Goal: Information Seeking & Learning: Find specific fact

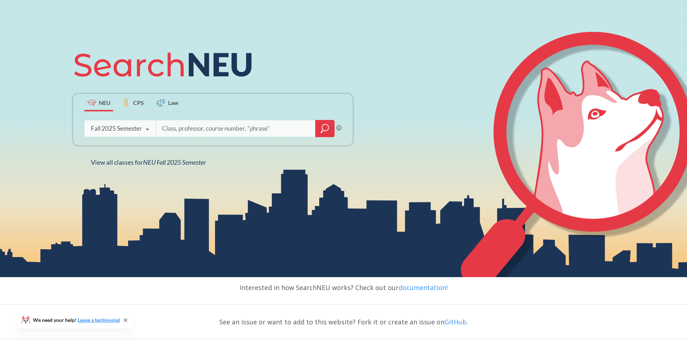
scroll to position [101, 0]
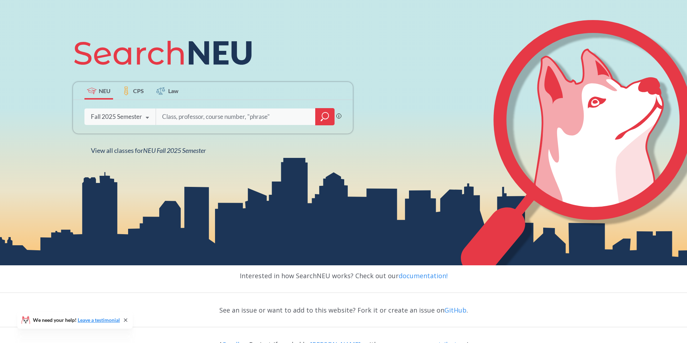
click at [190, 117] on input "search" at bounding box center [235, 116] width 149 height 15
type input "eece2310"
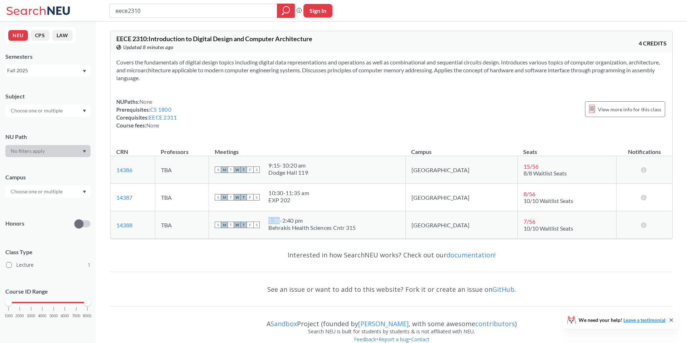
drag, startPoint x: 305, startPoint y: 218, endPoint x: 306, endPoint y: 233, distance: 14.4
click at [306, 233] on td "S M T W T F S 1:35 - 2:40 pm Behrakis Health Sciences Cntr 315" at bounding box center [307, 225] width 197 height 28
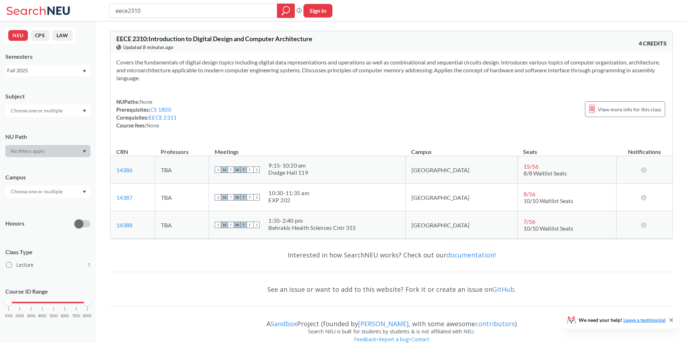
click at [308, 230] on div "Behrakis Health Sciences Cntr 315" at bounding box center [311, 227] width 87 height 7
click at [308, 225] on div "Behrakis Health Sciences Cntr 315" at bounding box center [311, 227] width 87 height 7
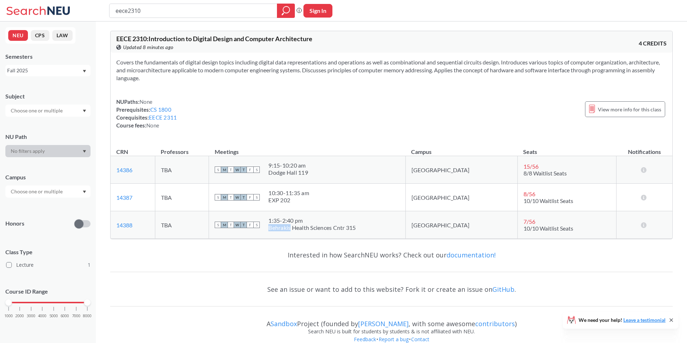
click at [308, 225] on div "Behrakis Health Sciences Cntr 315" at bounding box center [311, 227] width 87 height 7
click at [309, 224] on div "Behrakis Health Sciences Cntr 315" at bounding box center [311, 227] width 87 height 7
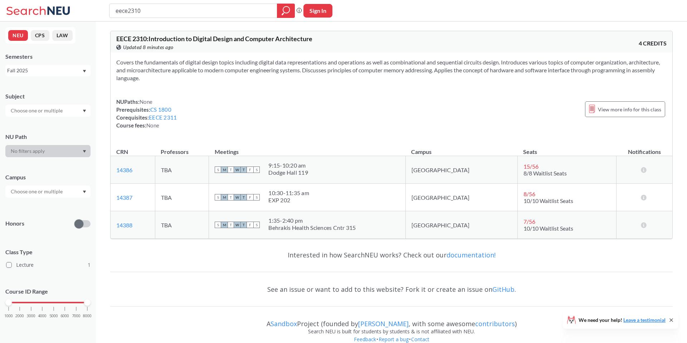
click at [309, 223] on div "1:35 - 2:40 pm" at bounding box center [311, 220] width 87 height 7
click at [309, 227] on div "Behrakis Health Sciences Cntr 315" at bounding box center [311, 227] width 87 height 7
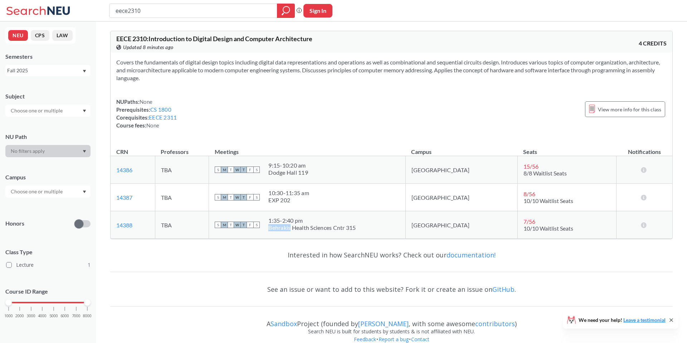
click at [309, 227] on div "Behrakis Health Sciences Cntr 315" at bounding box center [311, 227] width 87 height 7
click at [309, 225] on div "Behrakis Health Sciences Cntr 315" at bounding box center [311, 227] width 87 height 7
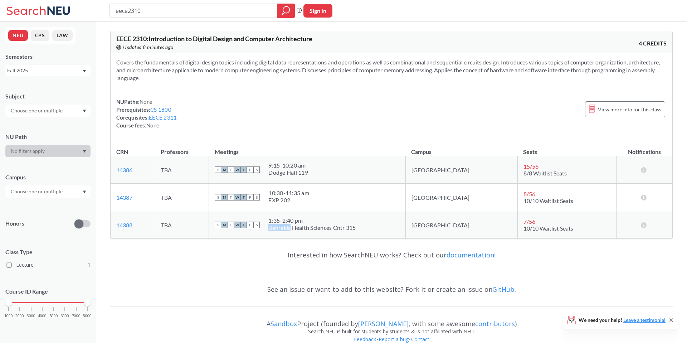
click at [309, 225] on div "Behrakis Health Sciences Cntr 315" at bounding box center [311, 227] width 87 height 7
click at [125, 224] on link "14388" at bounding box center [124, 225] width 16 height 7
